Goal: Information Seeking & Learning: Learn about a topic

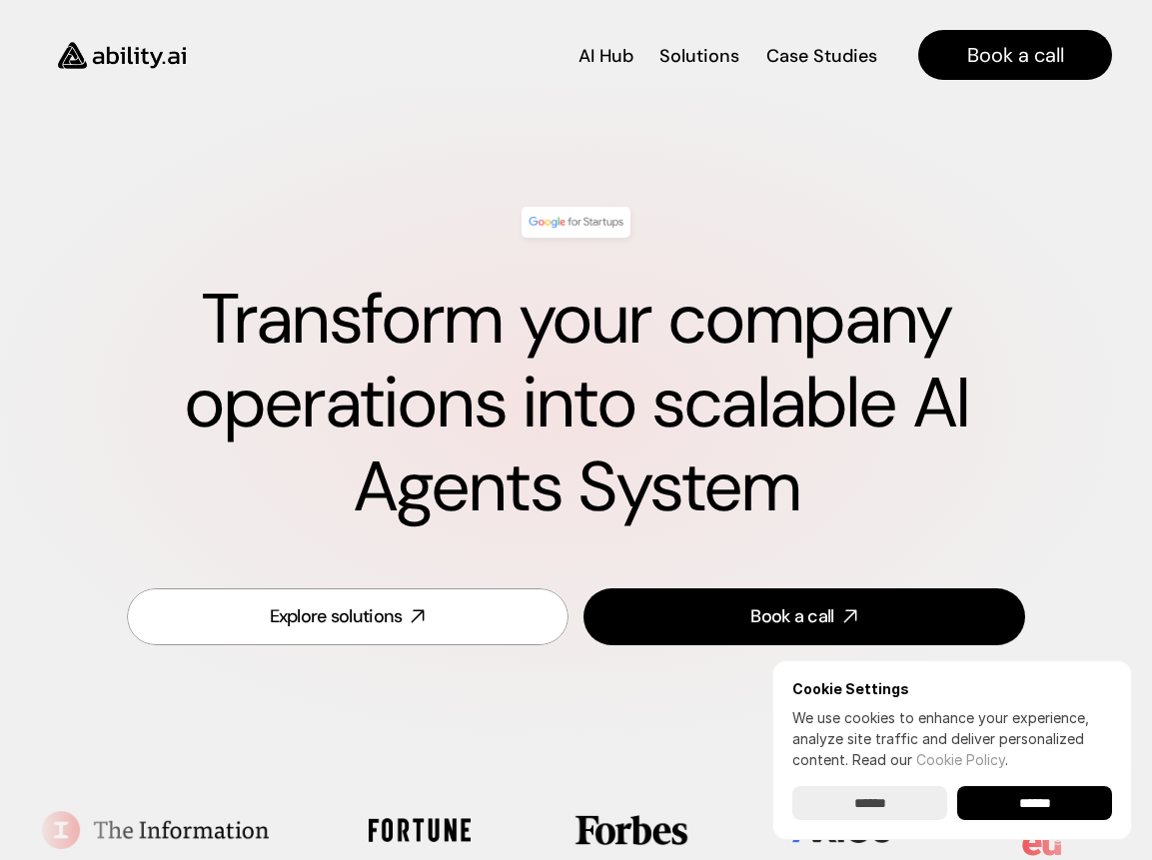
click at [107, 627] on div "Explore solutions Book a call" at bounding box center [576, 616] width 1008 height 105
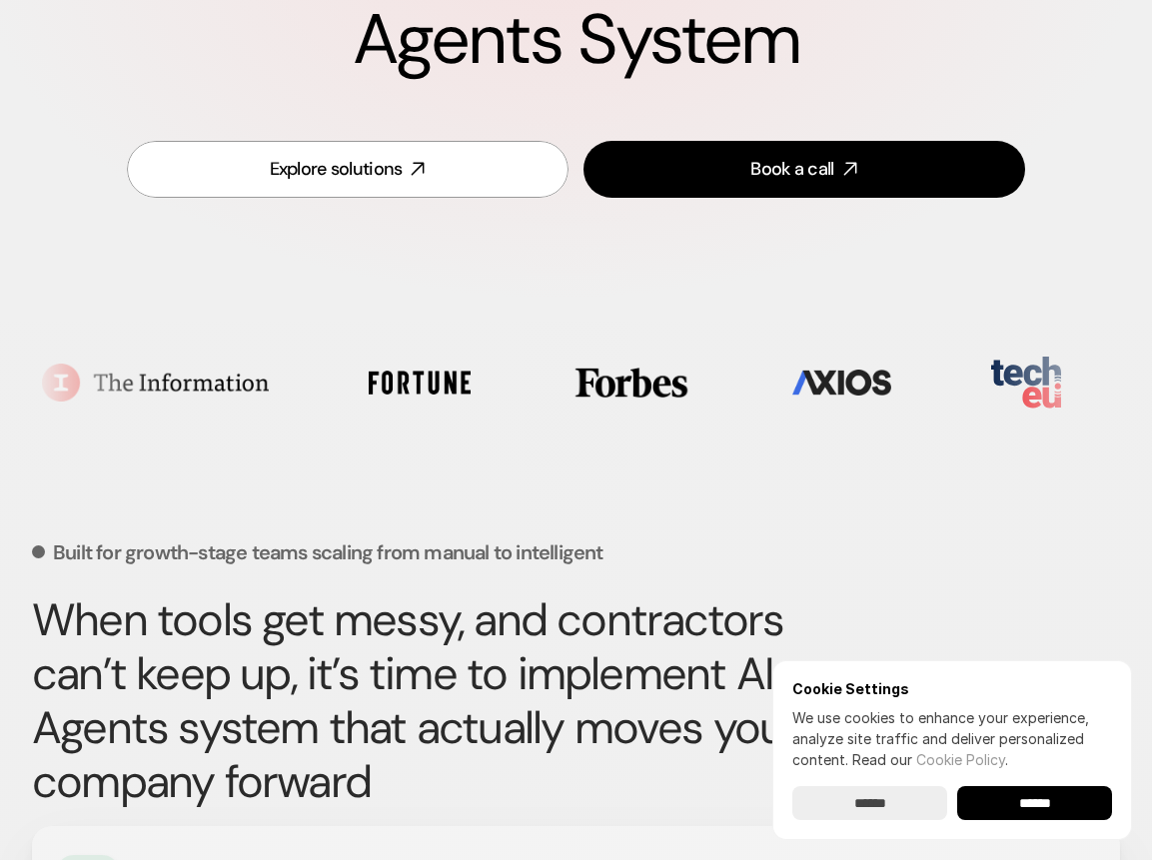
scroll to position [449, 0]
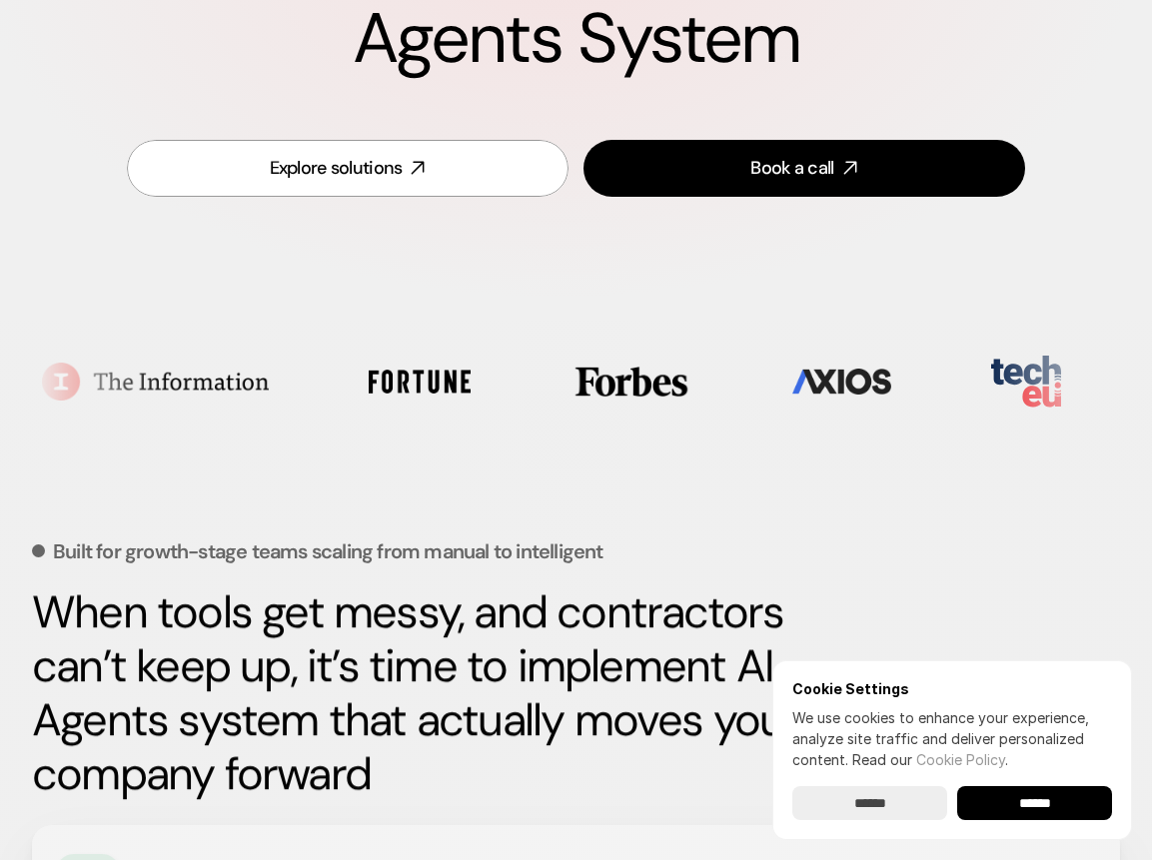
click at [1057, 798] on input "******" at bounding box center [1034, 803] width 155 height 34
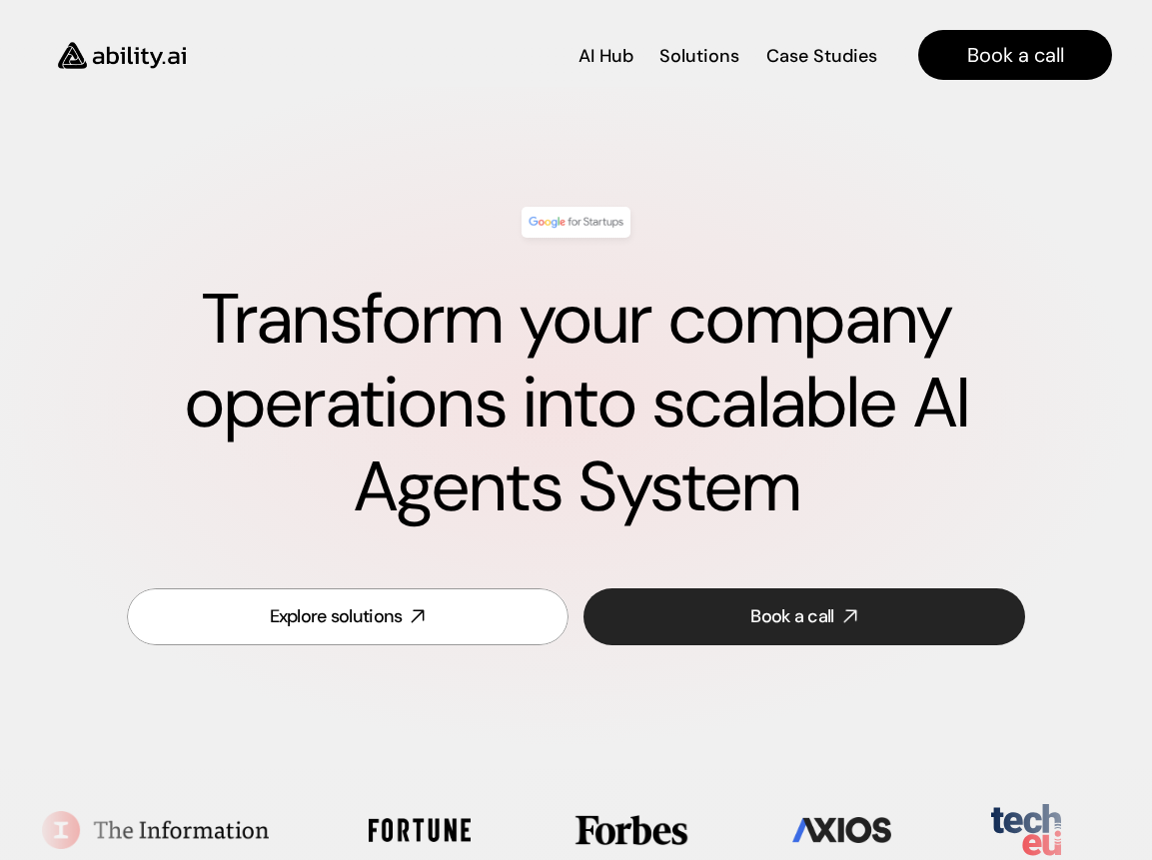
scroll to position [0, 0]
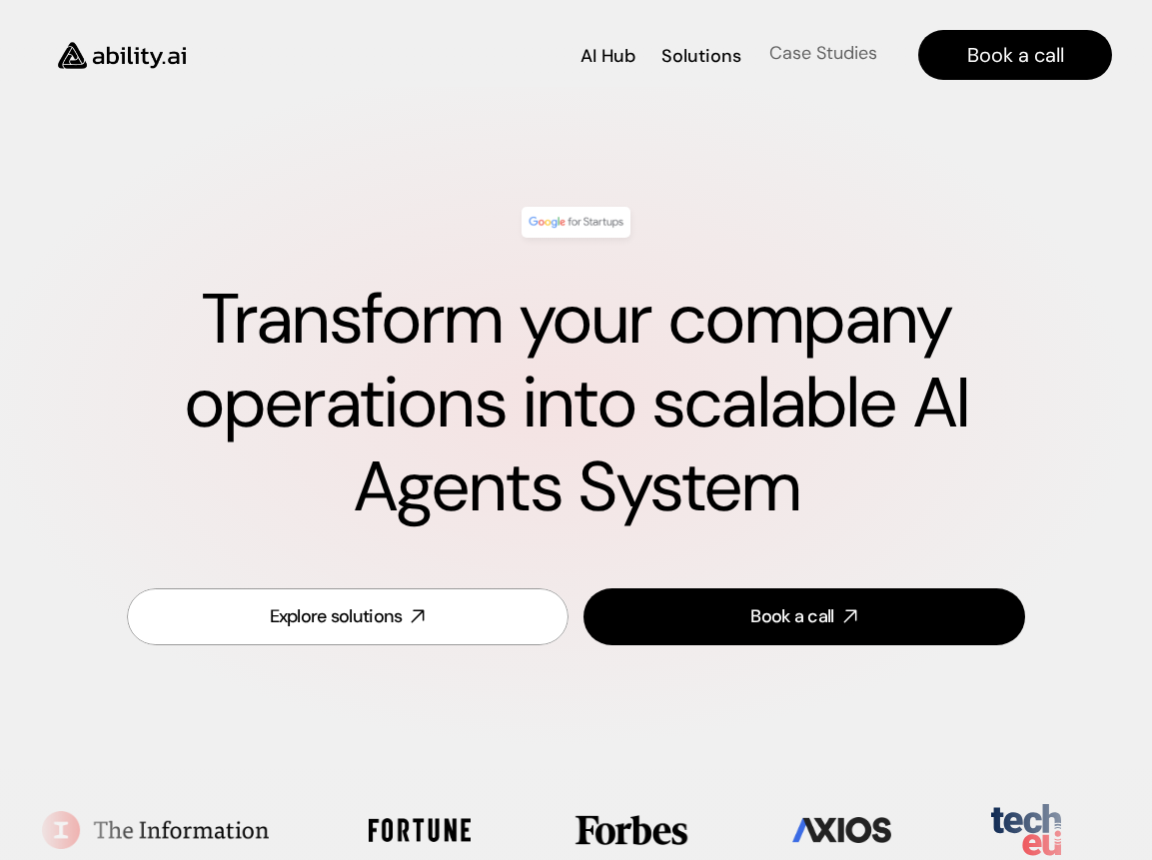
click at [789, 65] on p "Case Studies" at bounding box center [823, 53] width 108 height 25
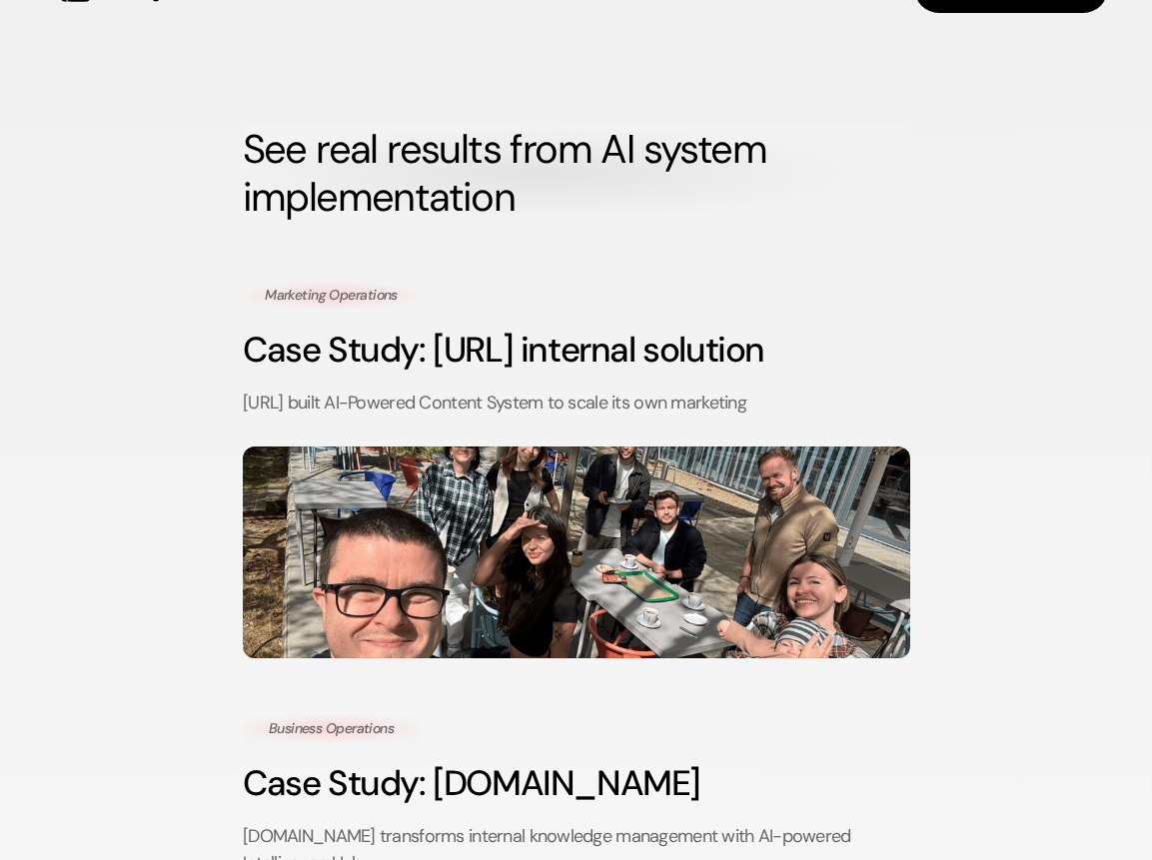
scroll to position [74, 0]
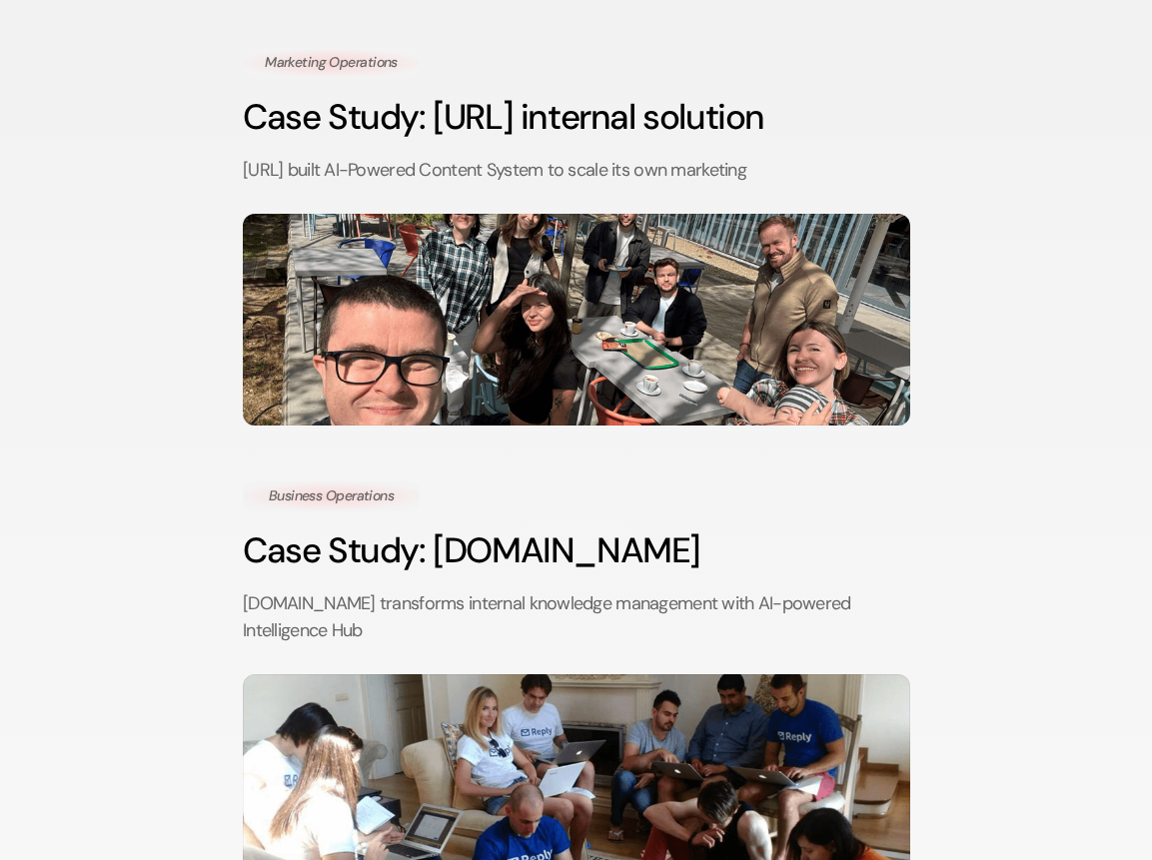
scroll to position [557, 0]
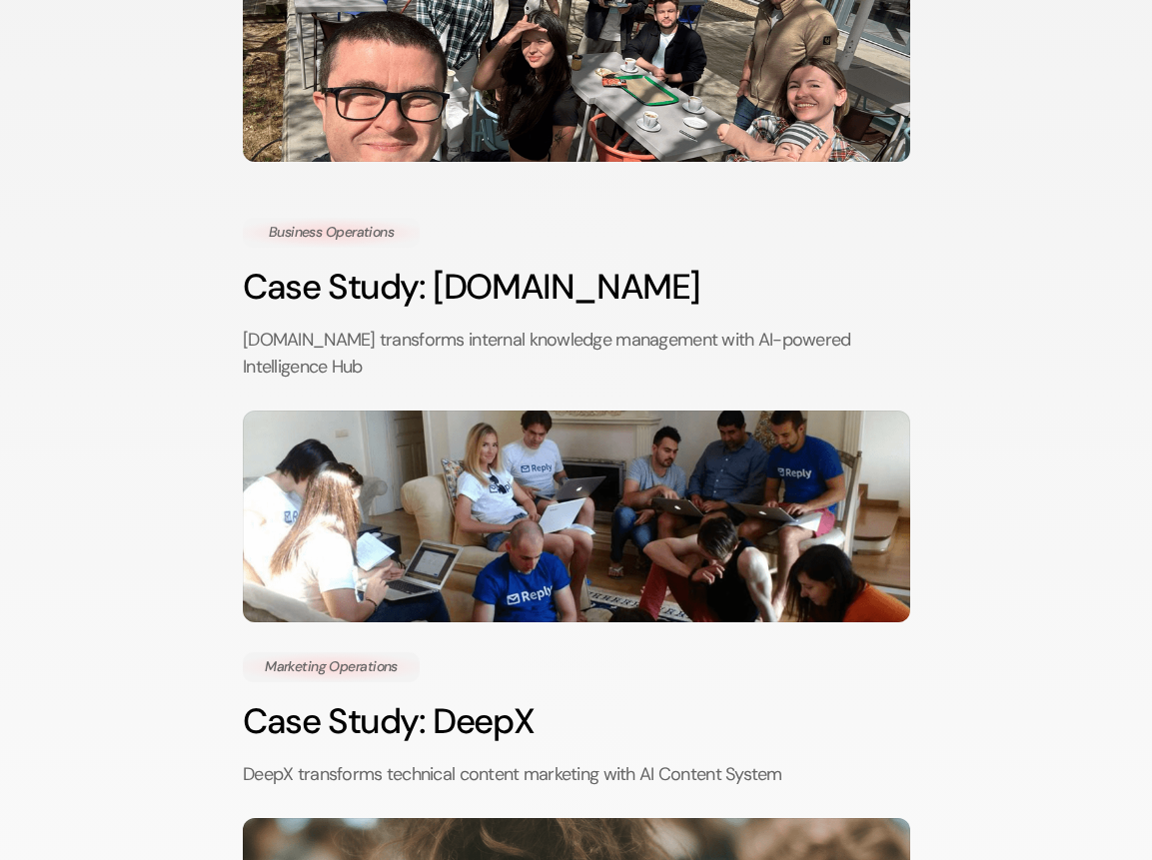
click at [119, 602] on div "AI Hub AI Hub Solutions Solutions Case Studies Case Studies Book a call See rea…" at bounding box center [576, 639] width 1152 height 2392
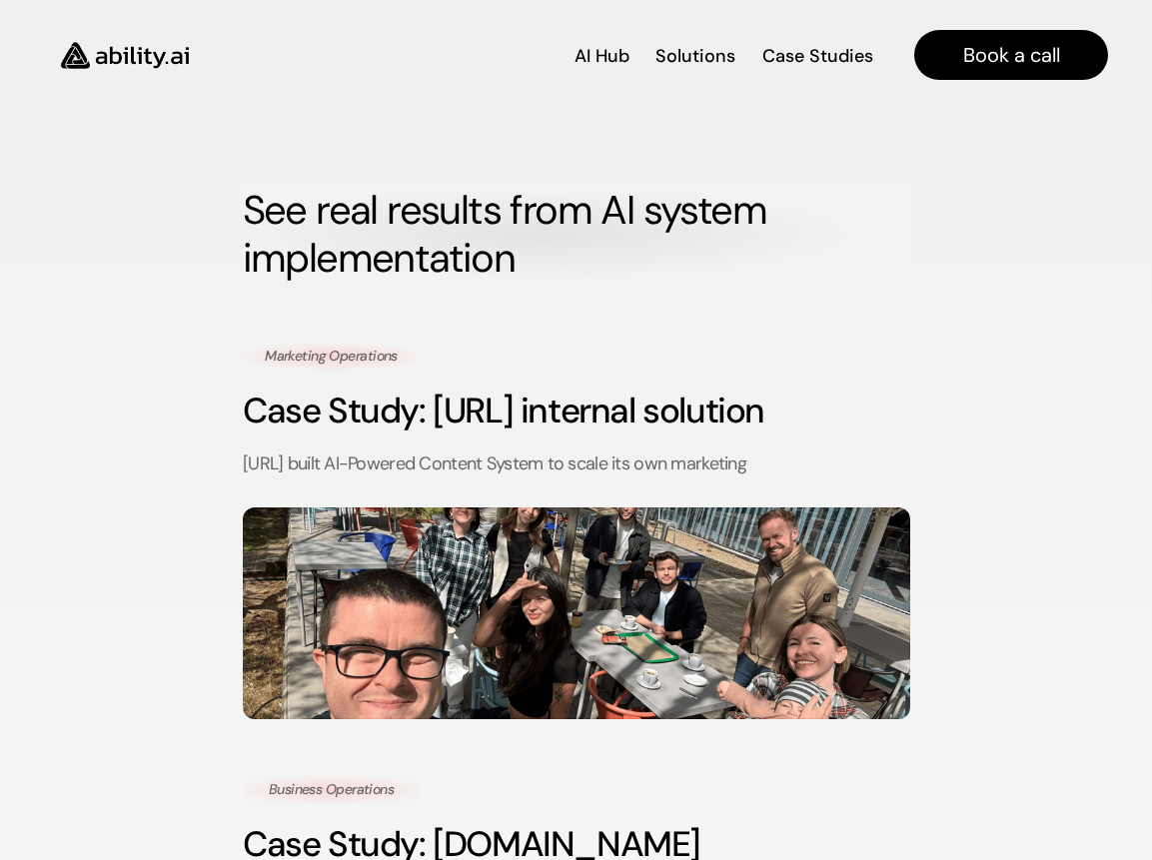
scroll to position [2, 0]
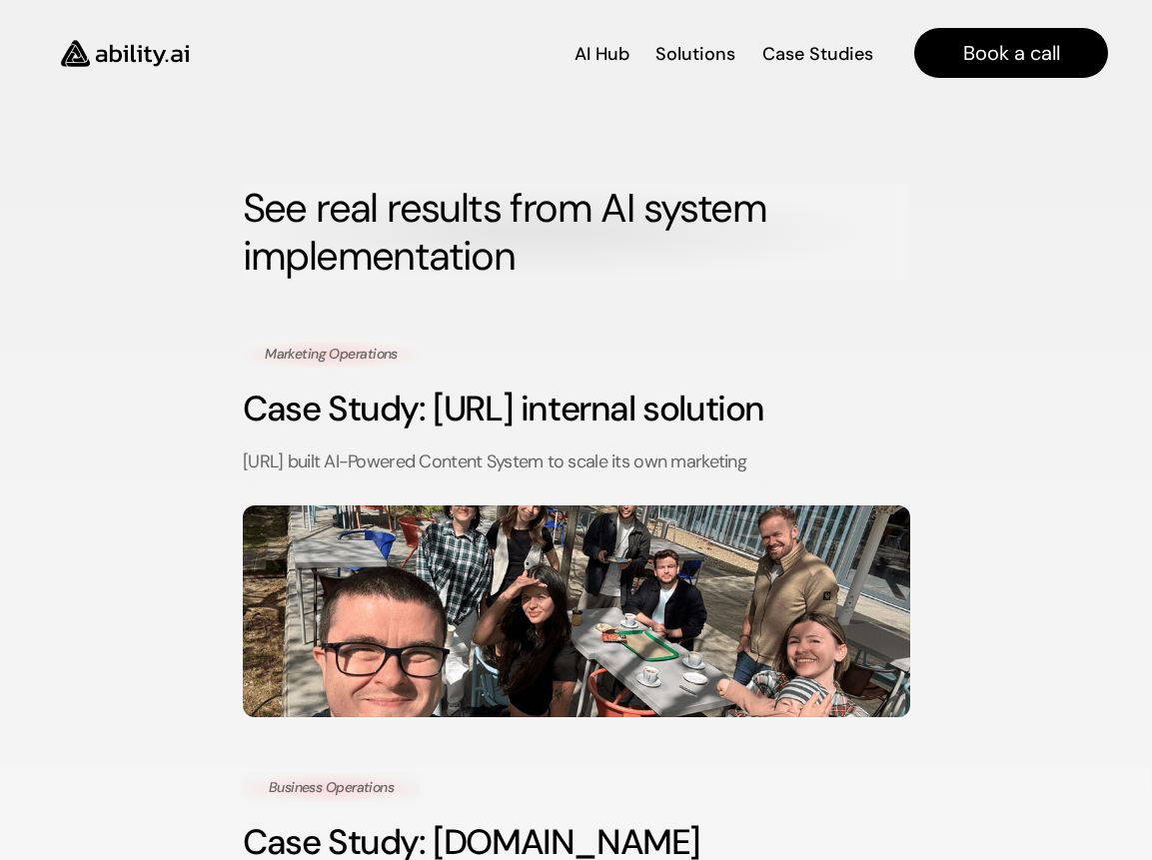
click at [142, 57] on img at bounding box center [125, 53] width 164 height 63
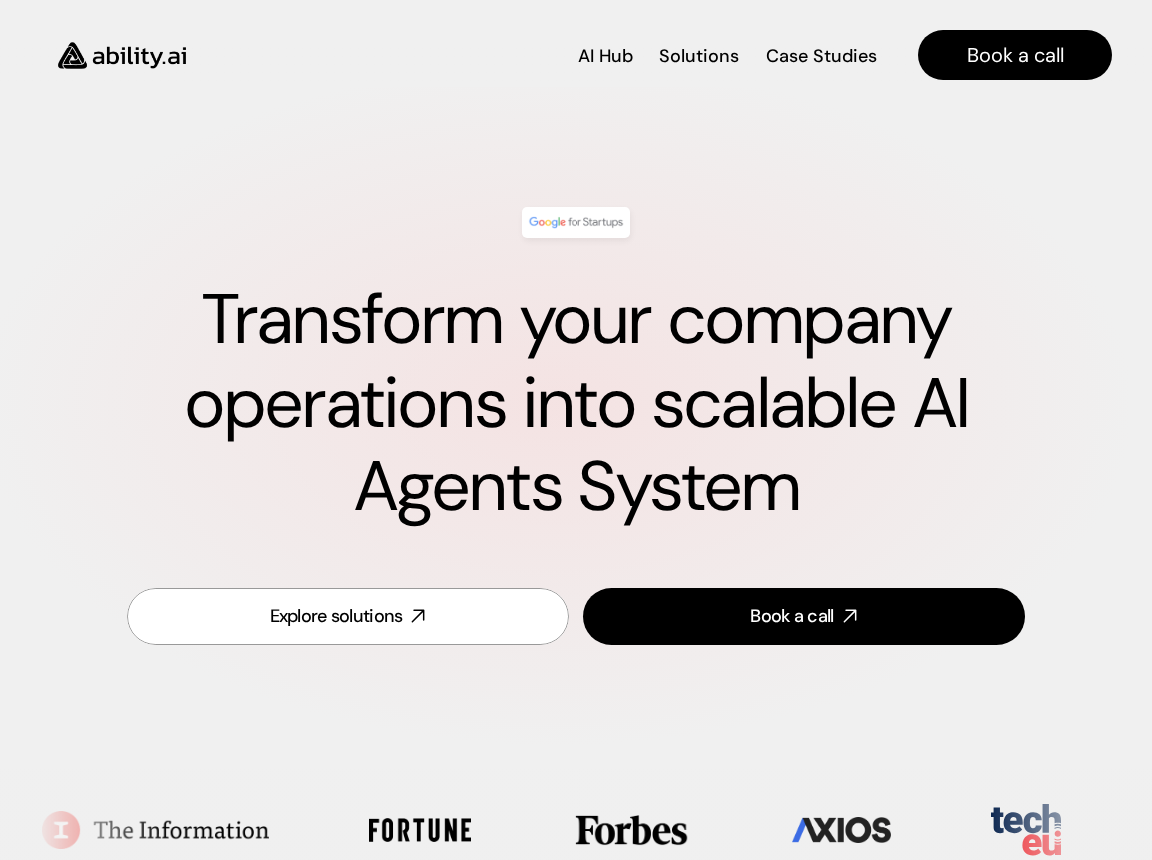
click at [79, 515] on h1 "Transform your company operations into scalable AI Agents System" at bounding box center [576, 404] width 1008 height 252
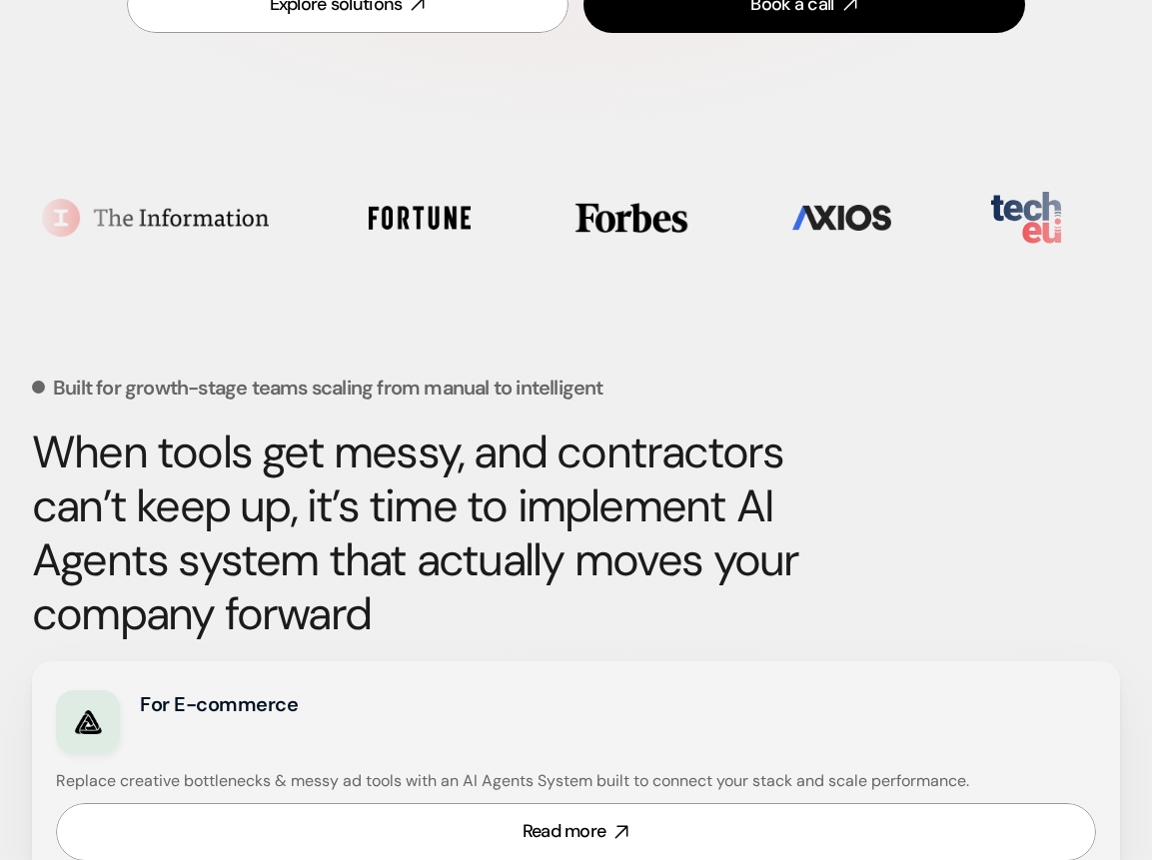
scroll to position [613, 0]
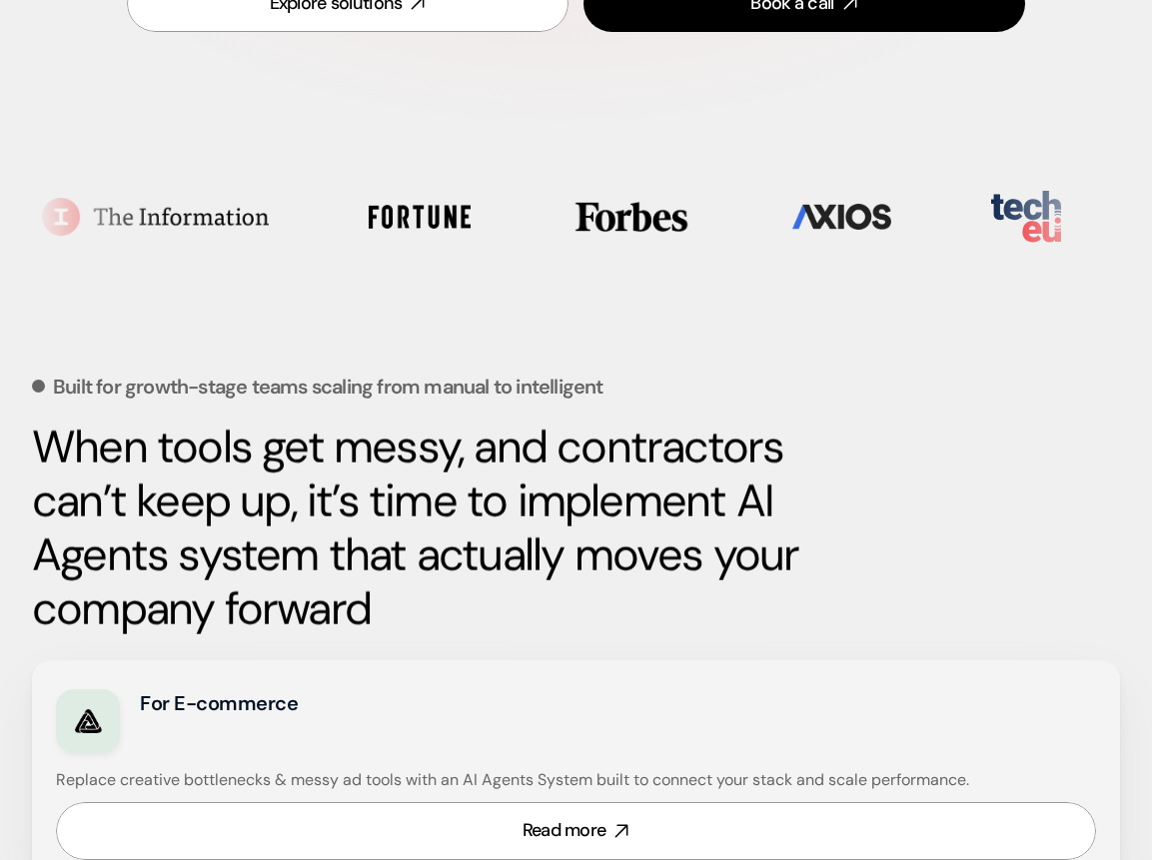
click at [1096, 610] on div "When tools get messy, and contractors can’t keep up, it’s time to implement AI …" at bounding box center [576, 529] width 1088 height 216
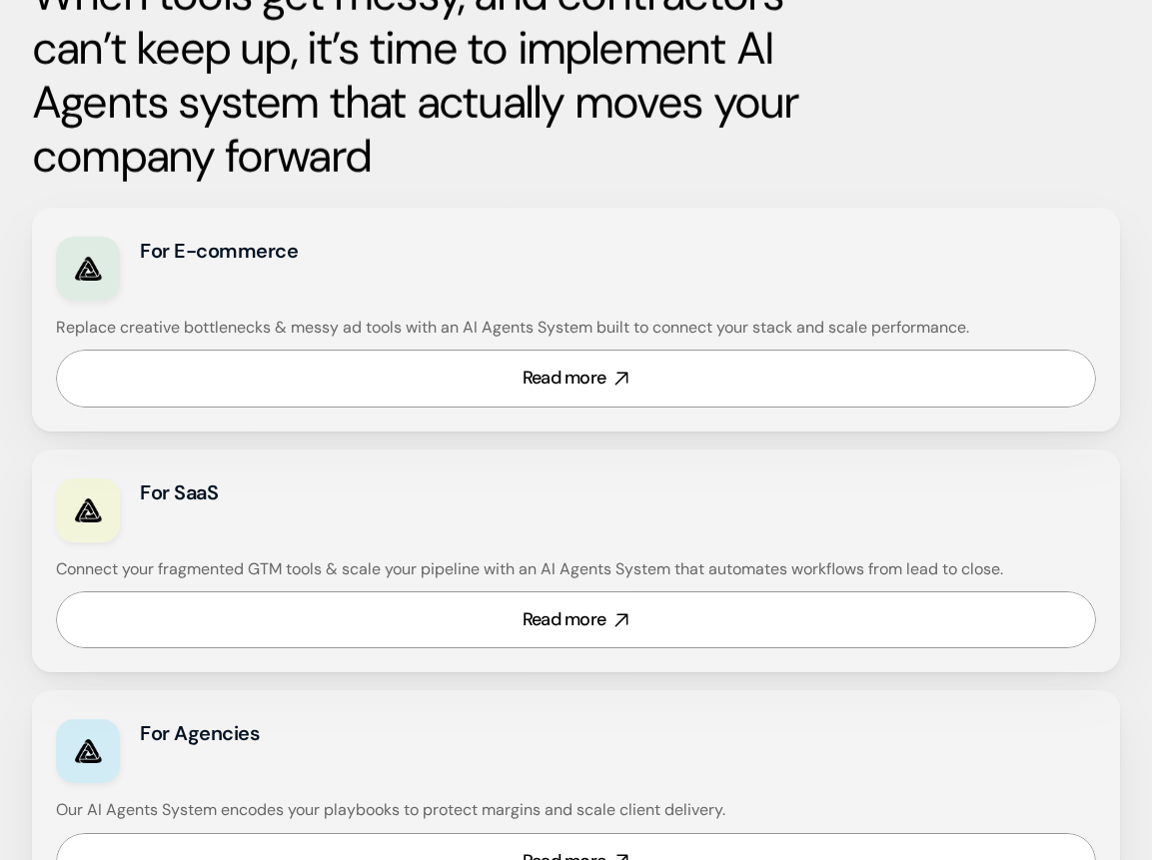
scroll to position [1067, 0]
click at [1136, 639] on div "Built for growth-stage teams scaling from manual to intelligent When tools get …" at bounding box center [576, 467] width 1152 height 1531
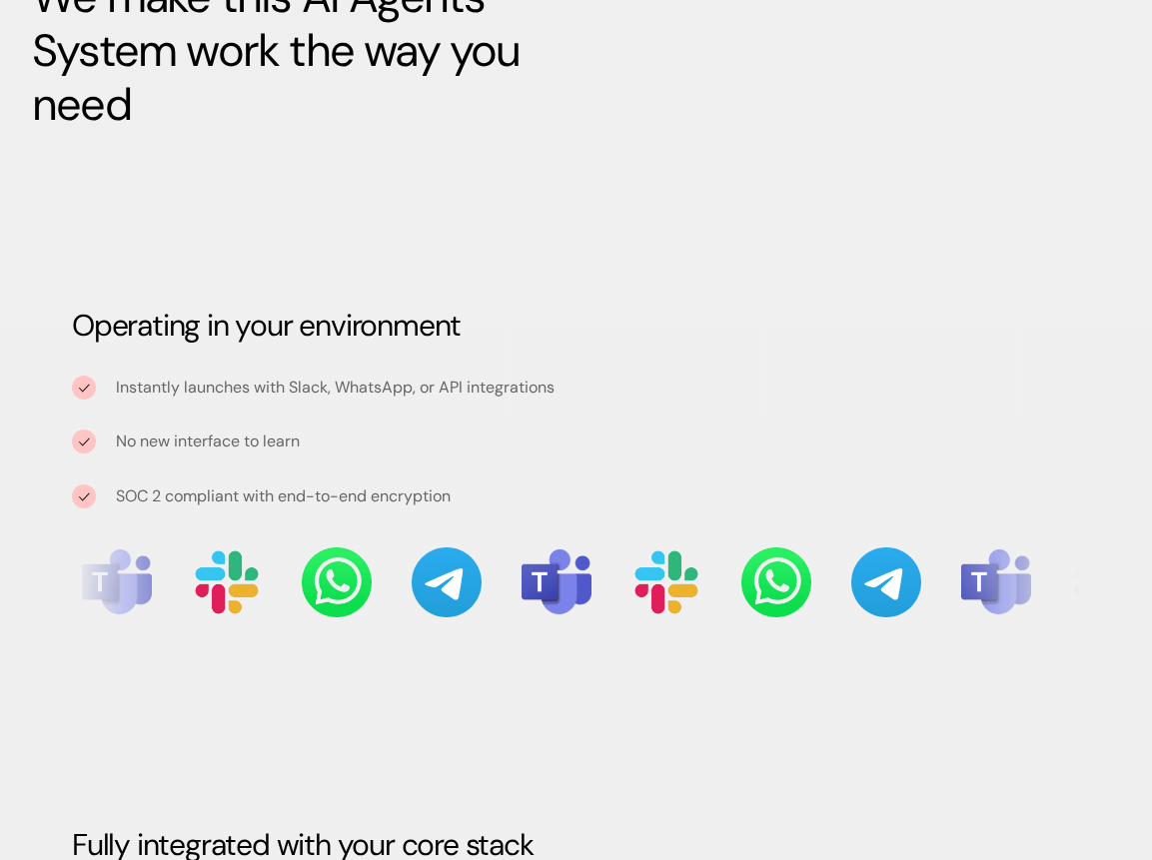
scroll to position [2546, 0]
click at [1122, 722] on div "Built to adapt We make this AI Agents System work the way you need Operating in…" at bounding box center [576, 545] width 1152 height 1582
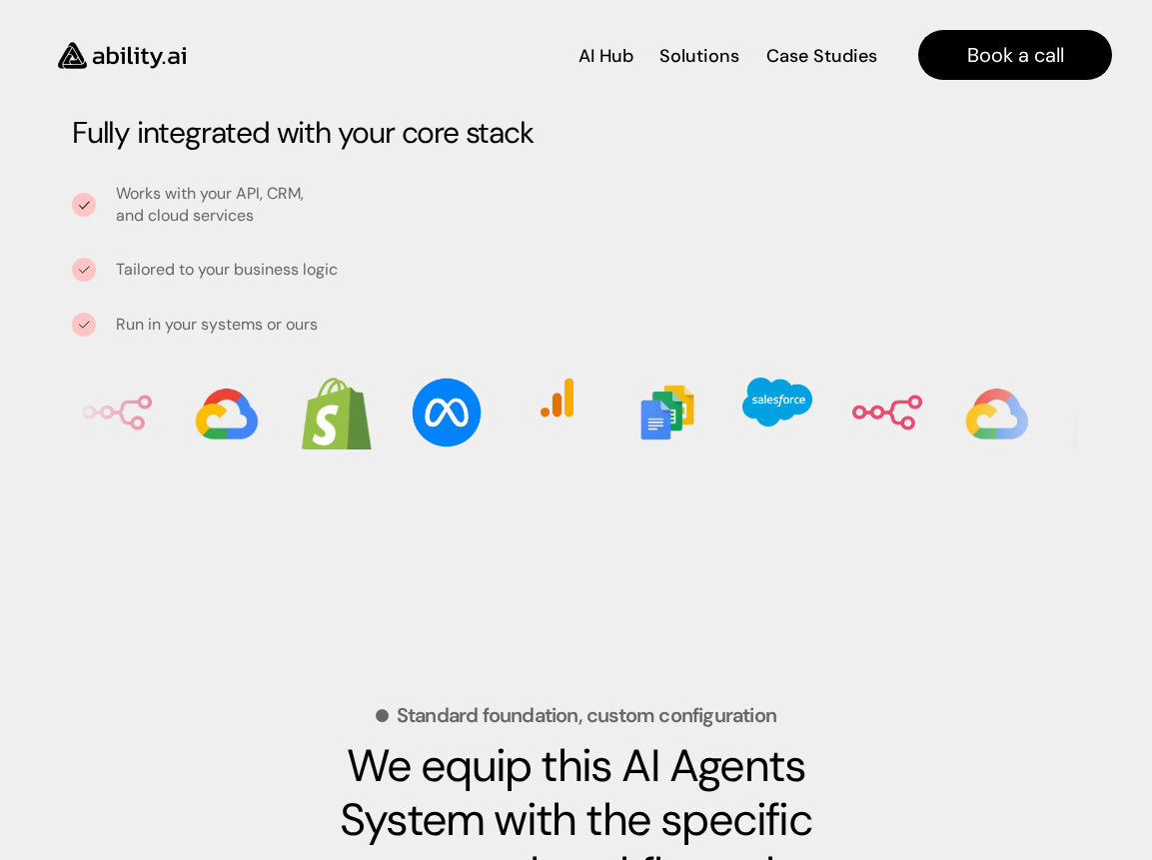
click at [1101, 666] on div "Standard foundation, custom configuration We equip this AI Agents System with t…" at bounding box center [576, 830] width 1088 height 410
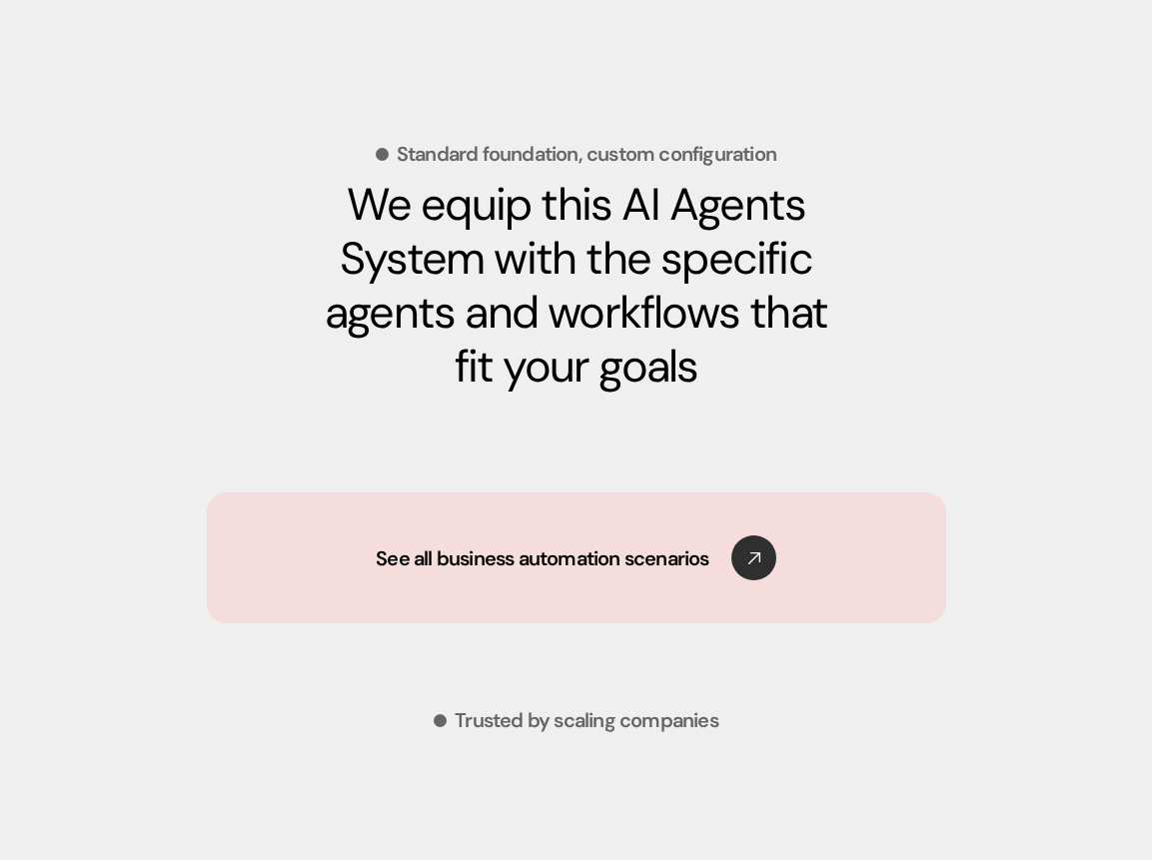
scroll to position [3821, 0]
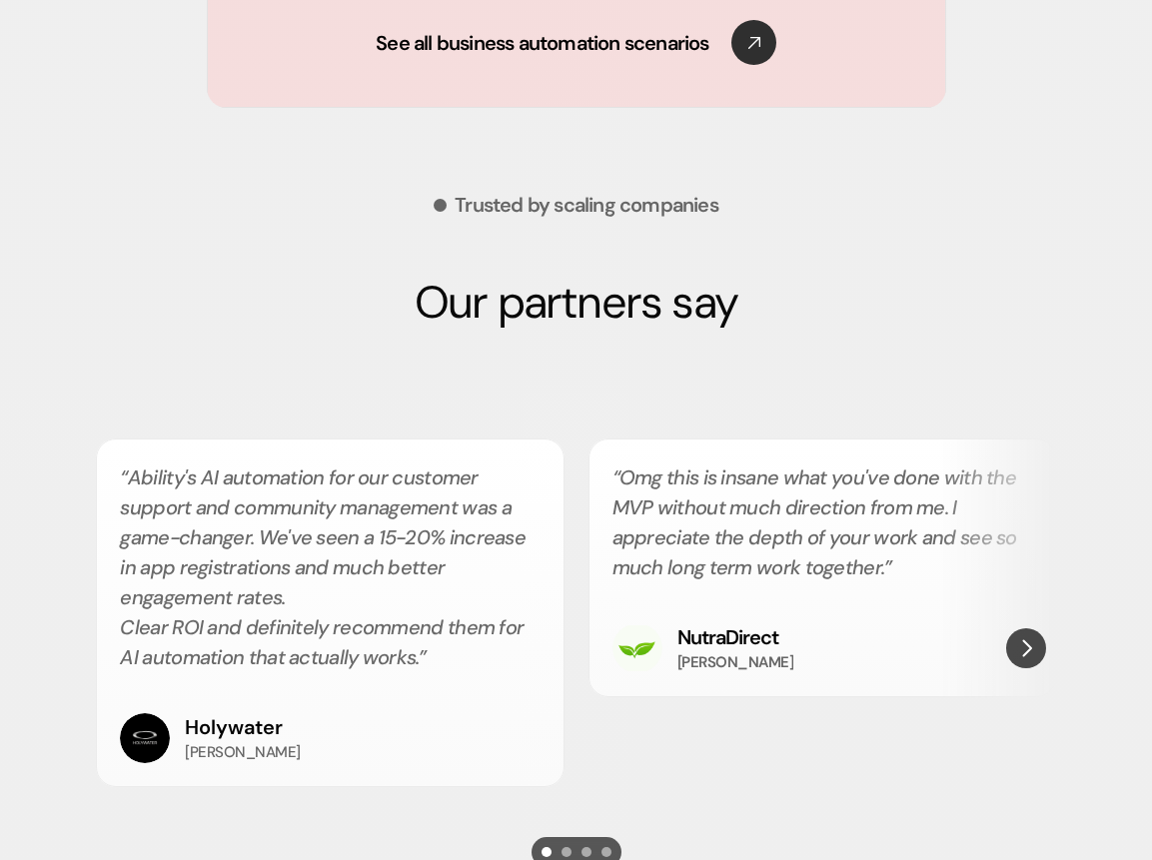
scroll to position [4335, 0]
click at [75, 640] on div "Trusted by scaling companies Our partners say “Ability's AI automation for our …" at bounding box center [576, 516] width 1088 height 819
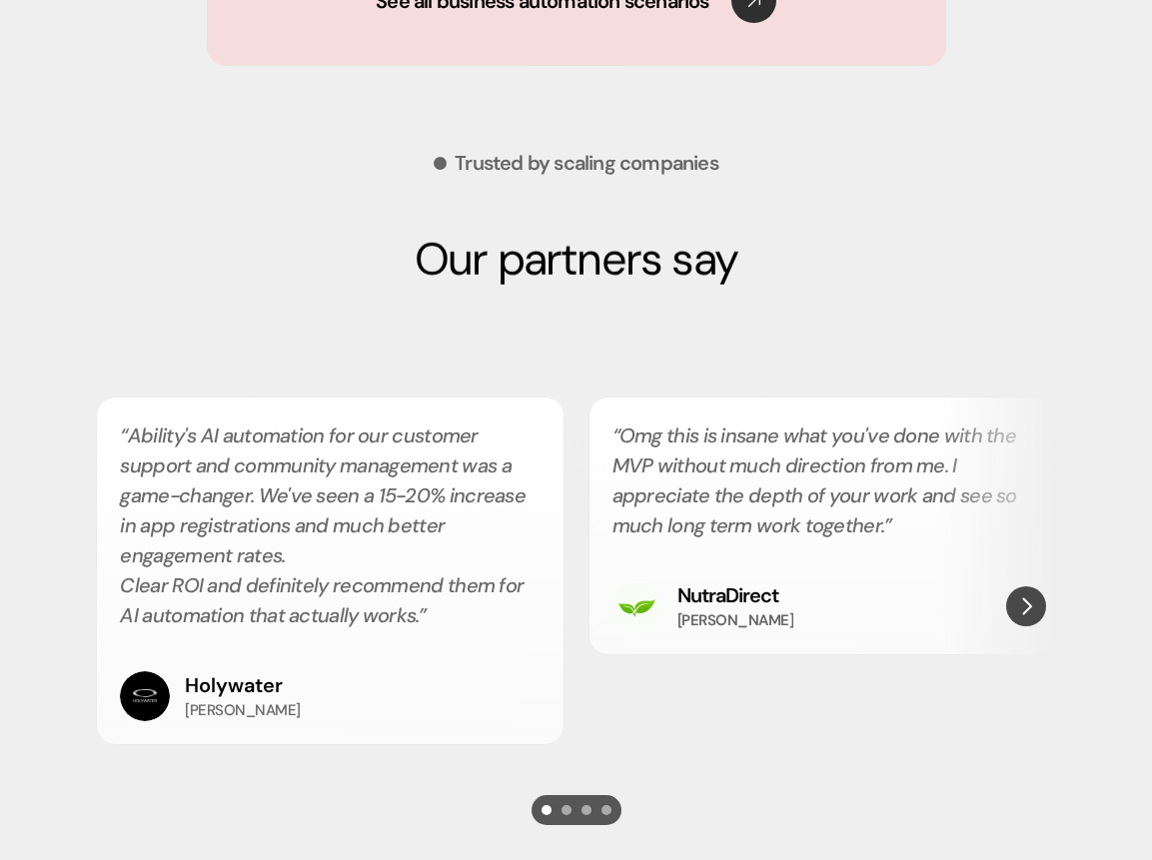
scroll to position [4377, 0]
drag, startPoint x: 180, startPoint y: 434, endPoint x: 255, endPoint y: 494, distance: 96.6
click at [255, 494] on h2 "“Ability's AI automation for our customer support and community management was …" at bounding box center [330, 525] width 420 height 210
drag, startPoint x: 263, startPoint y: 496, endPoint x: 286, endPoint y: 558, distance: 66.1
click at [286, 558] on h2 "“Ability's AI automation for our customer support and community management was …" at bounding box center [330, 525] width 420 height 210
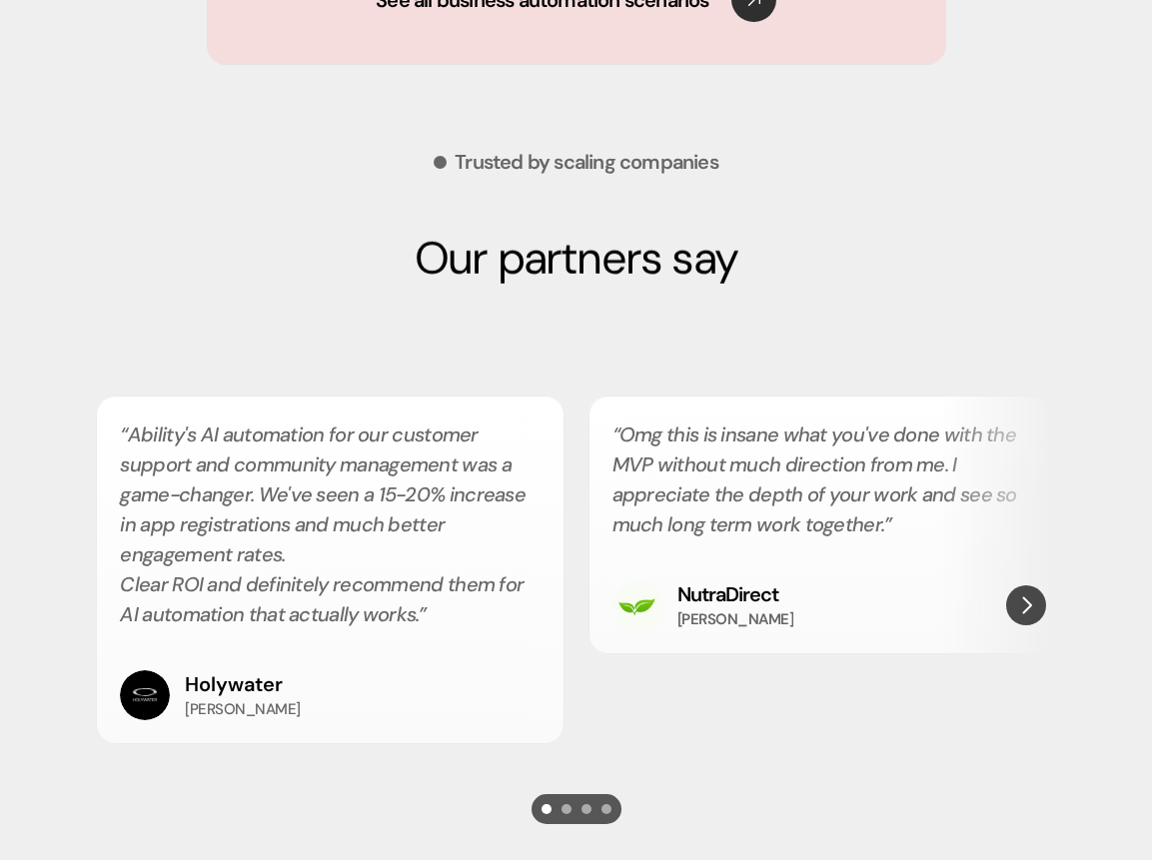
click at [286, 558] on h2 "“Ability's AI automation for our customer support and community management was …" at bounding box center [330, 525] width 420 height 210
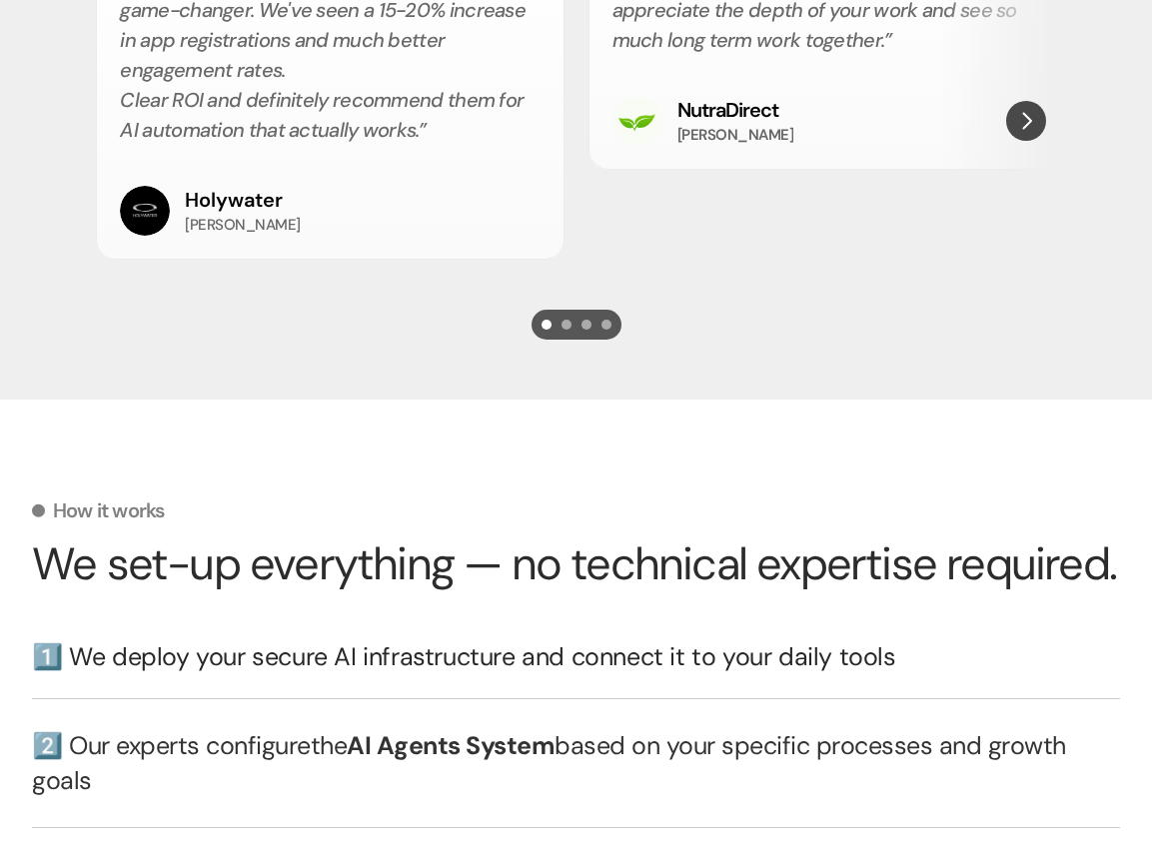
scroll to position [4865, 0]
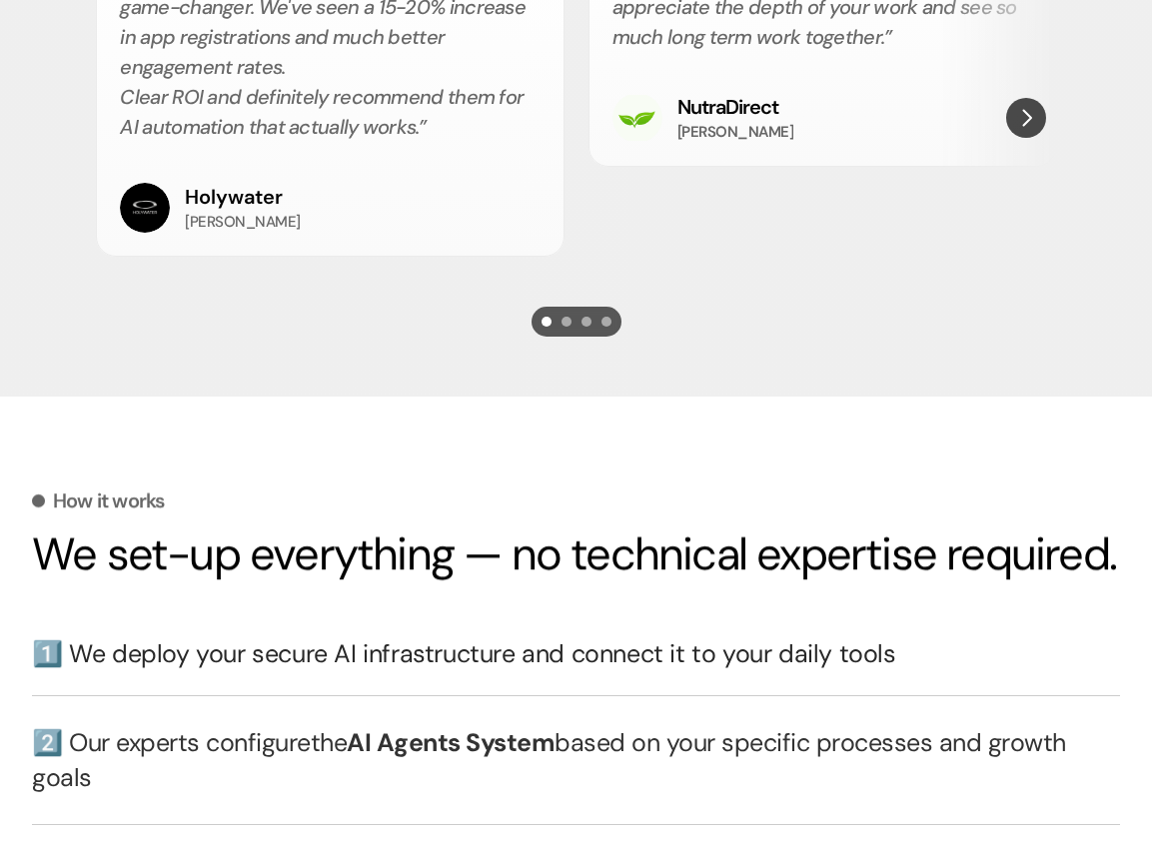
click at [569, 321] on div "Scroll to page 2" at bounding box center [566, 322] width 10 height 10
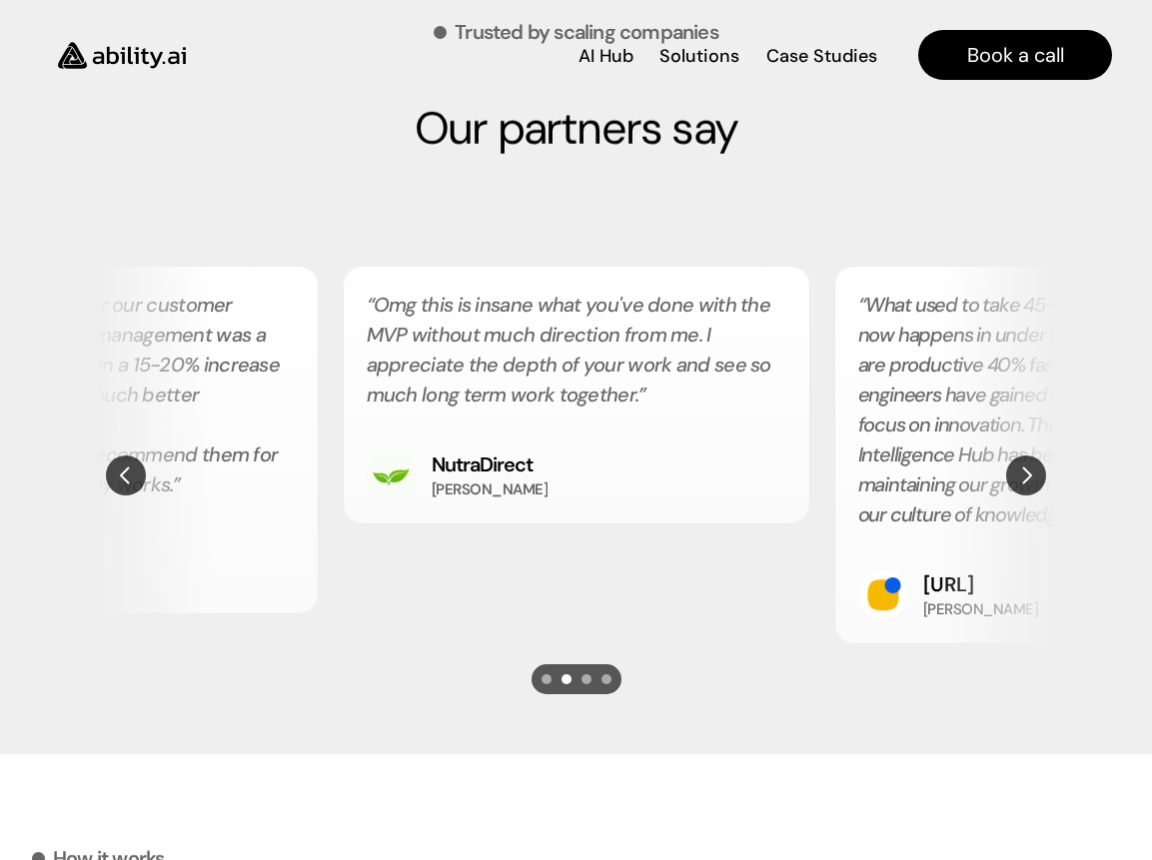
scroll to position [4507, 0]
click at [584, 678] on div "Scroll to page 3" at bounding box center [586, 679] width 10 height 10
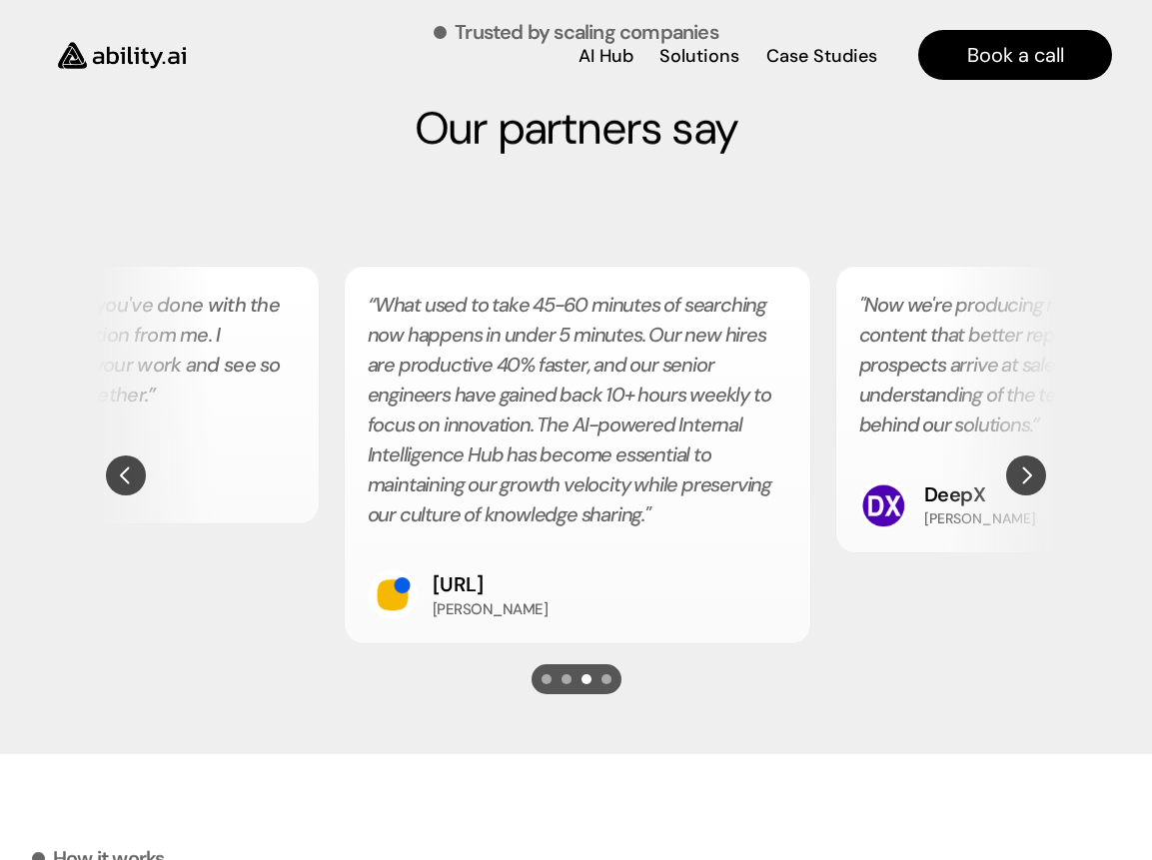
scroll to position [0, 737]
click at [605, 682] on div "Scroll to page 4" at bounding box center [606, 679] width 10 height 10
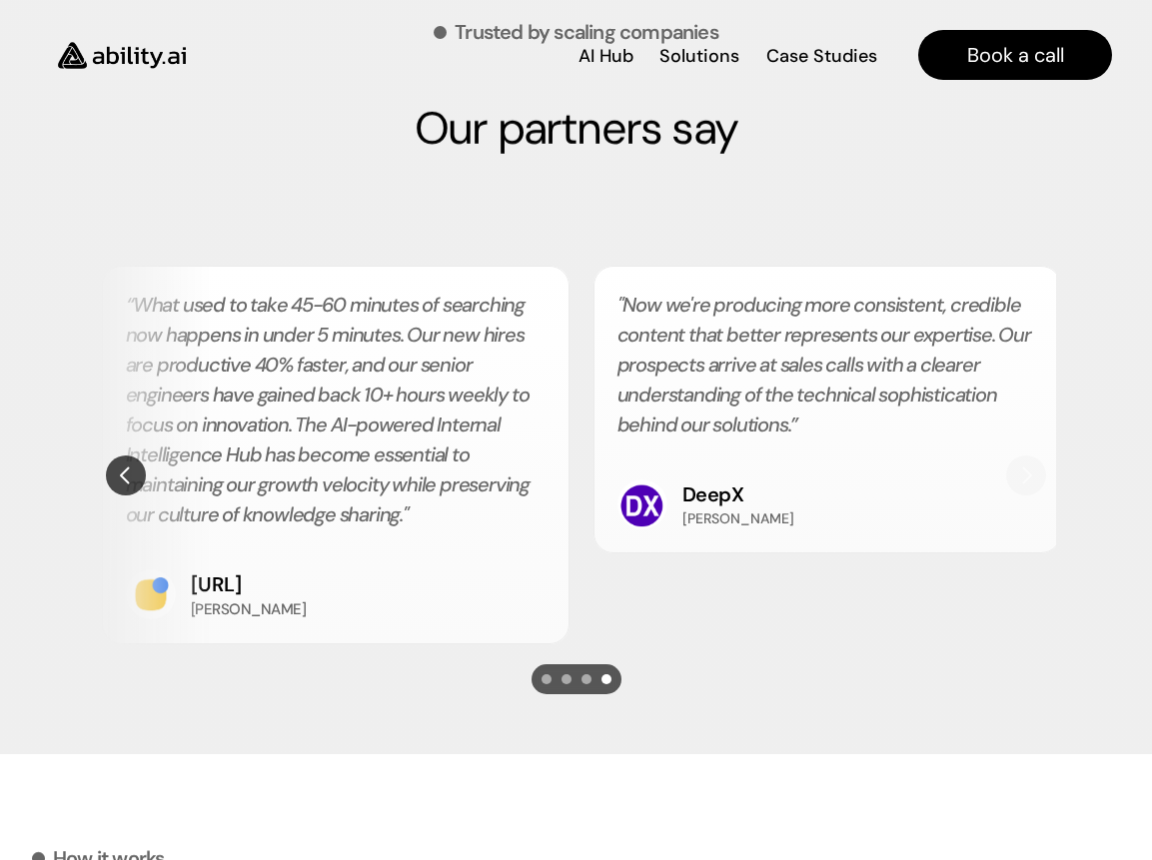
scroll to position [0, 983]
click at [129, 475] on img "Previous" at bounding box center [126, 476] width 36 height 36
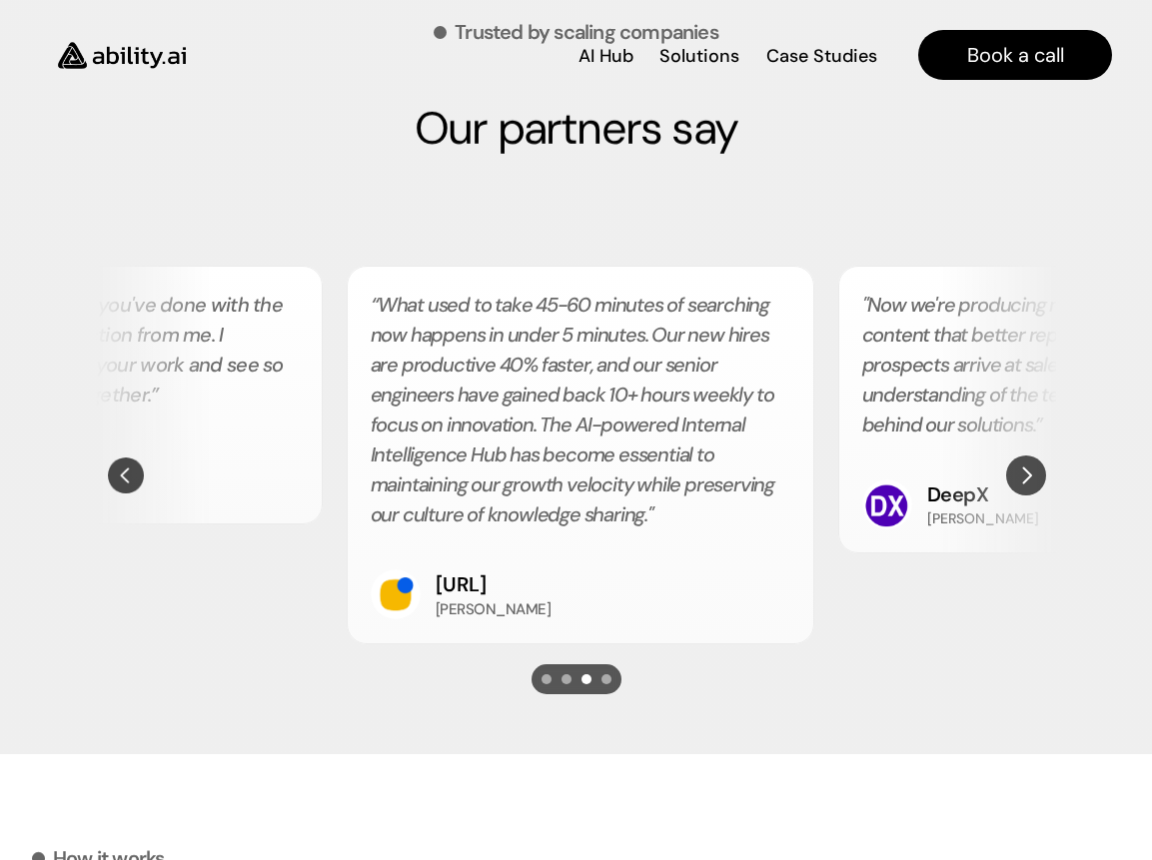
click at [129, 475] on img "Previous" at bounding box center [126, 476] width 36 height 36
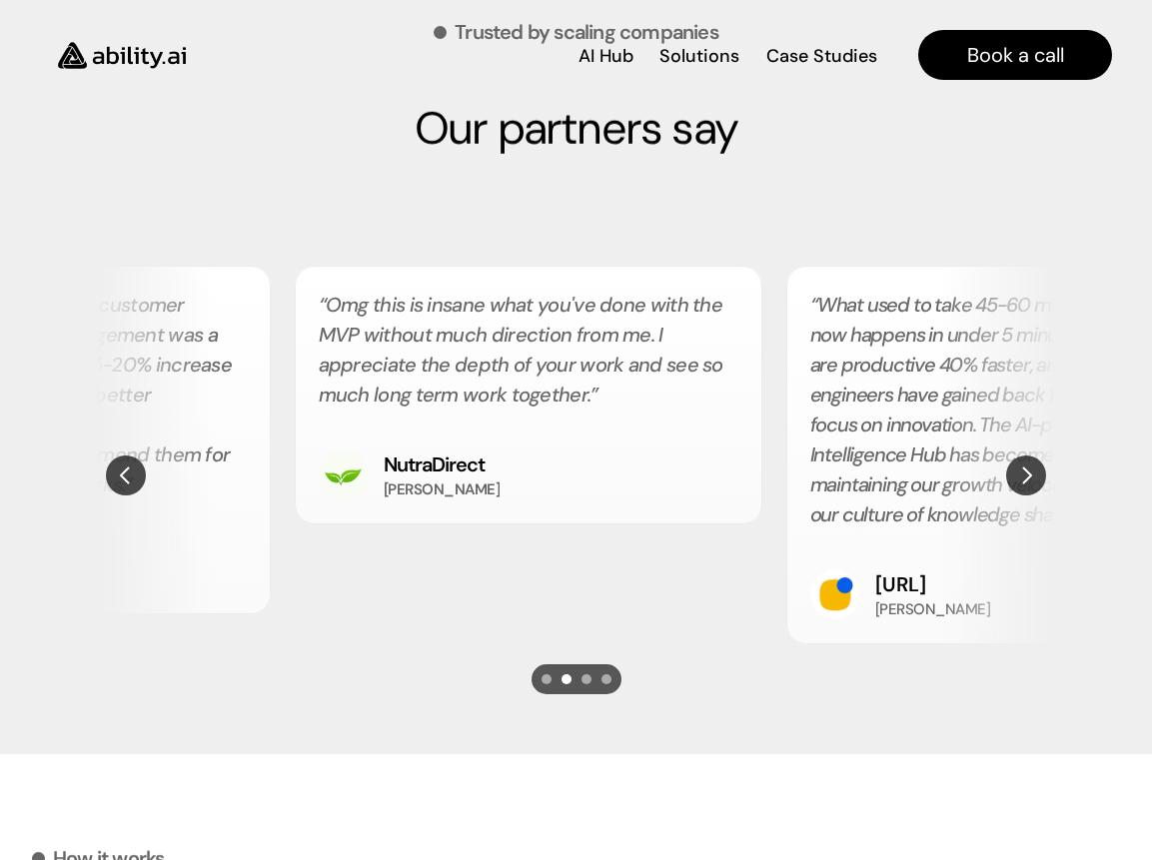
click at [129, 475] on img "Previous" at bounding box center [126, 476] width 40 height 40
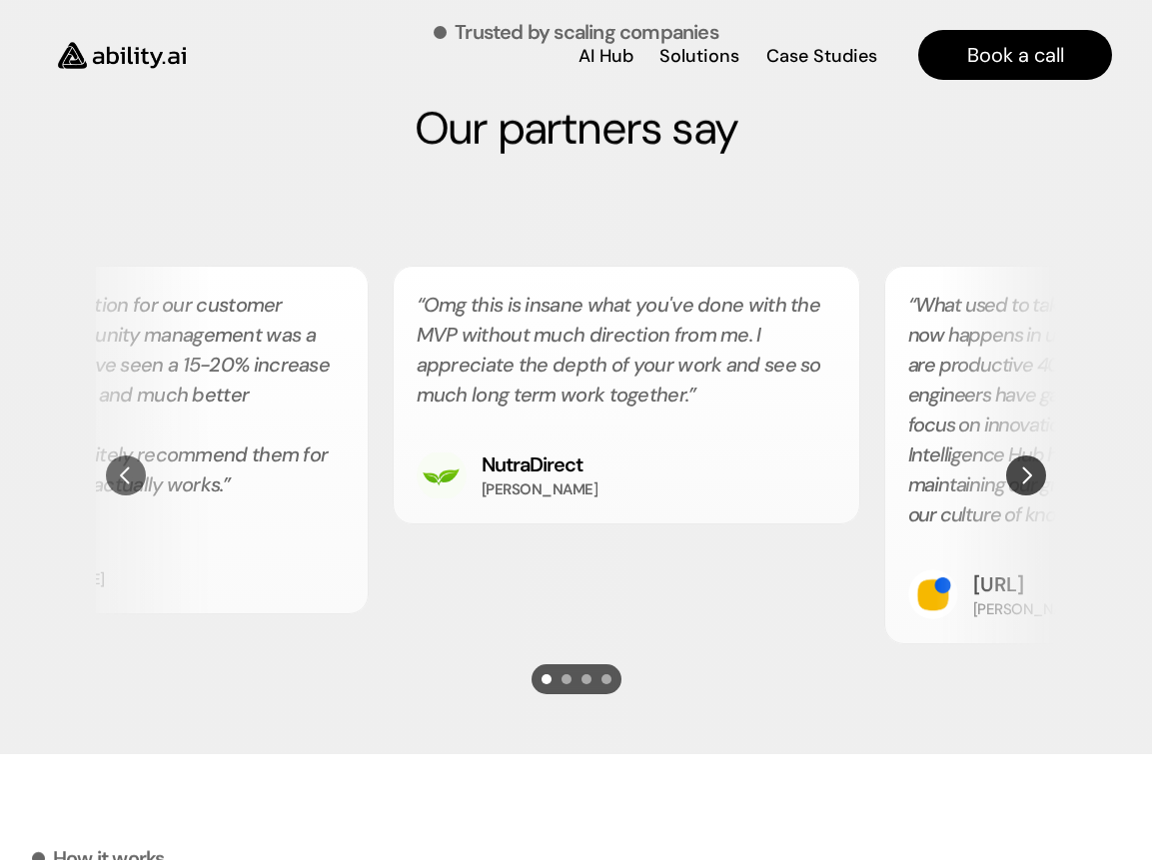
click at [129, 475] on section "“Ability's AI automation for our customer support and community management was …" at bounding box center [575, 475] width 979 height 439
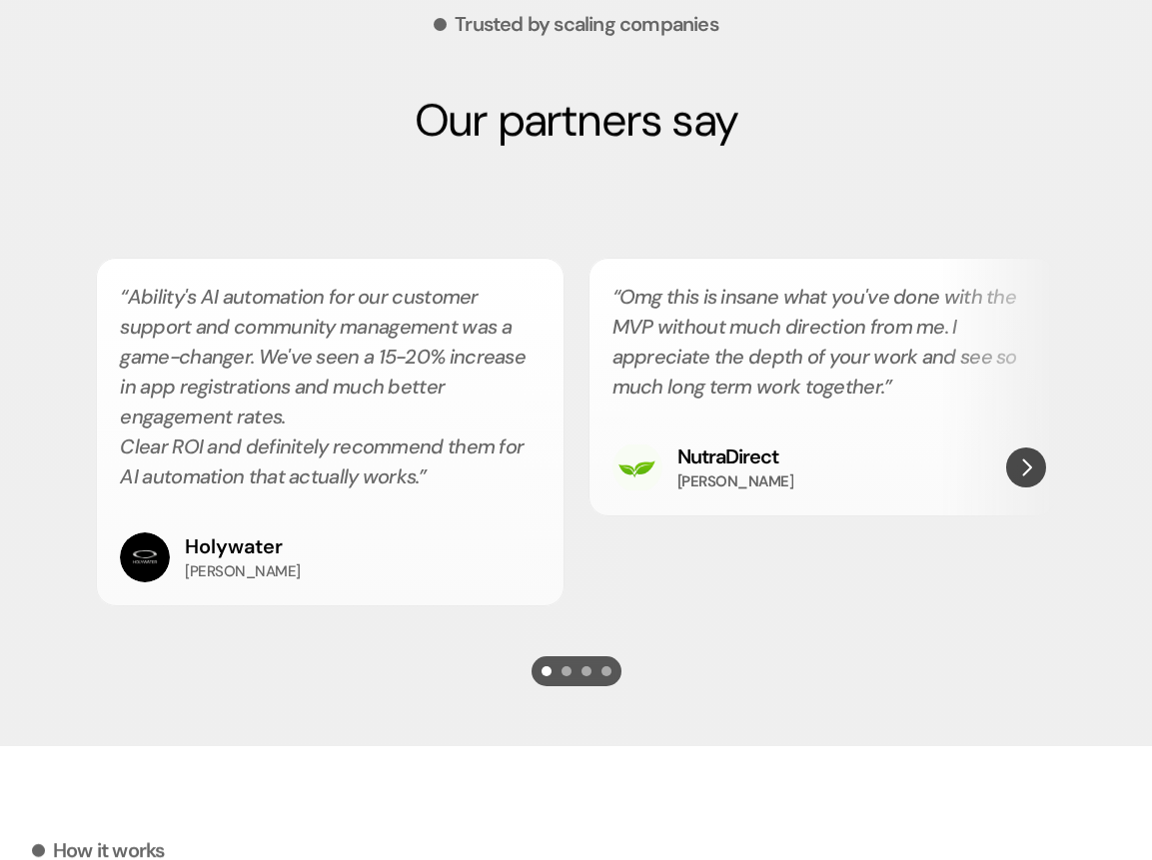
scroll to position [4516, 0]
click at [566, 670] on div "Scroll to page 2" at bounding box center [566, 670] width 10 height 10
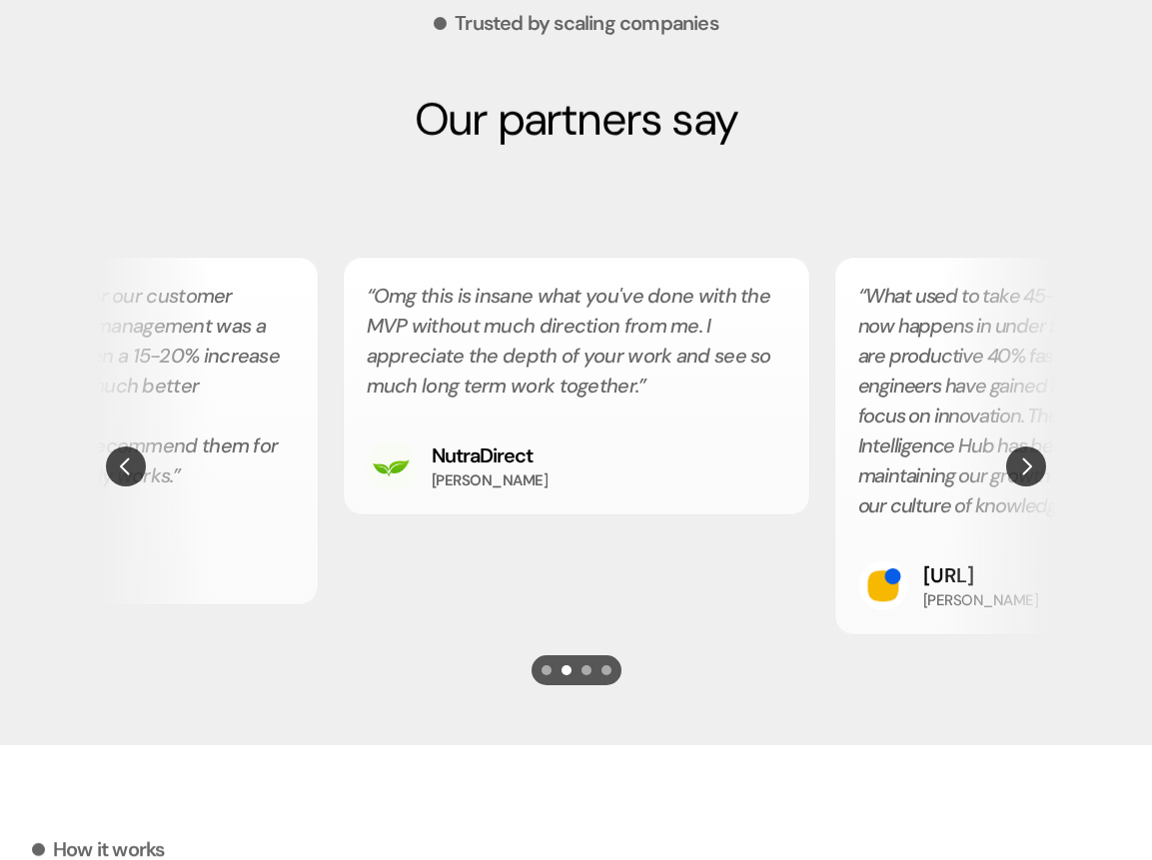
click at [586, 672] on div "Scroll to page 3" at bounding box center [586, 670] width 10 height 10
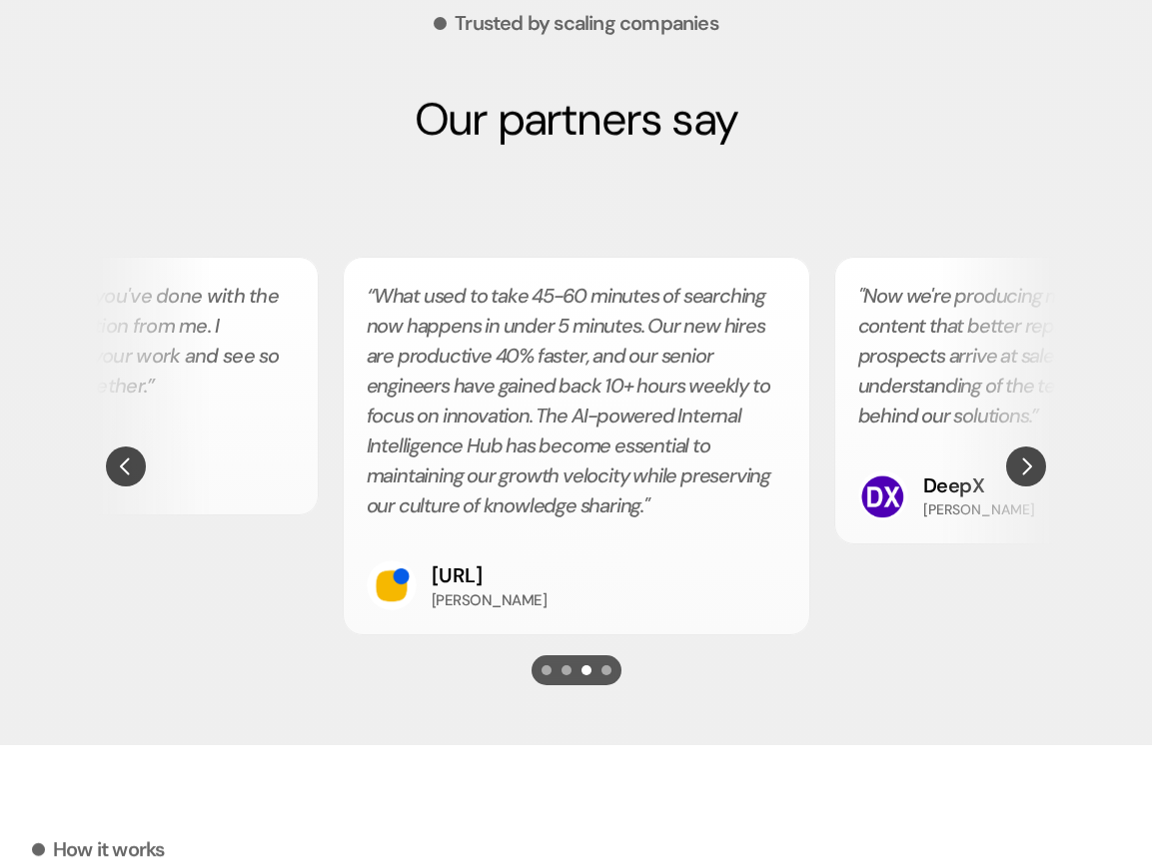
click at [607, 669] on div "Scroll to page 4" at bounding box center [606, 670] width 10 height 10
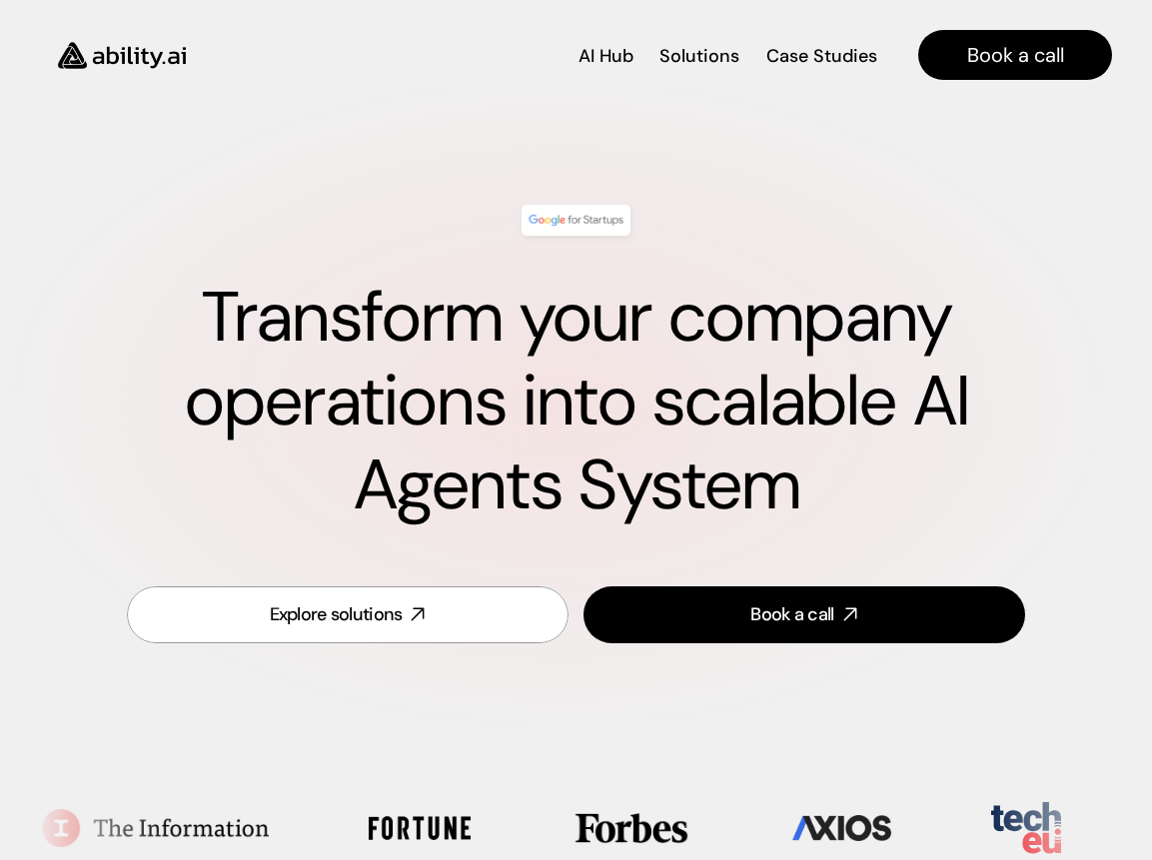
scroll to position [0, 0]
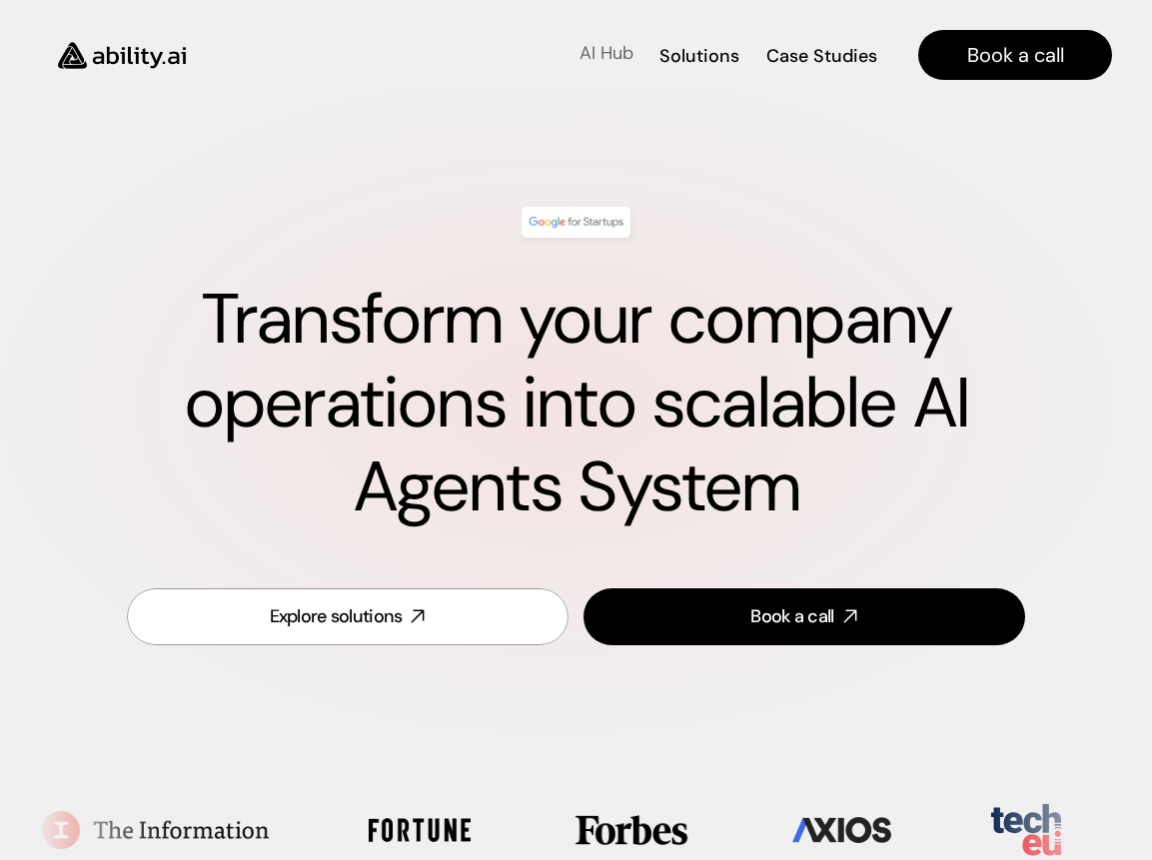
click at [604, 52] on p "AI Hub" at bounding box center [606, 53] width 54 height 25
